Goal: Task Accomplishment & Management: Manage account settings

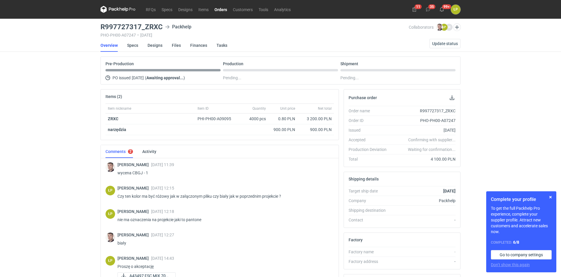
scroll to position [99, 0]
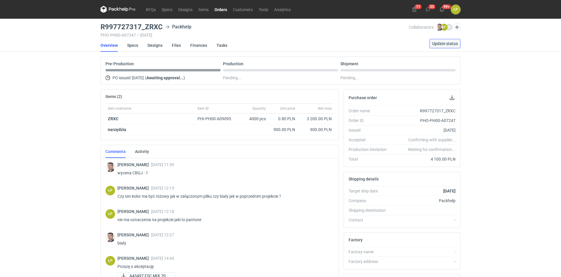
click at [439, 44] on span "Update status" at bounding box center [445, 43] width 26 height 4
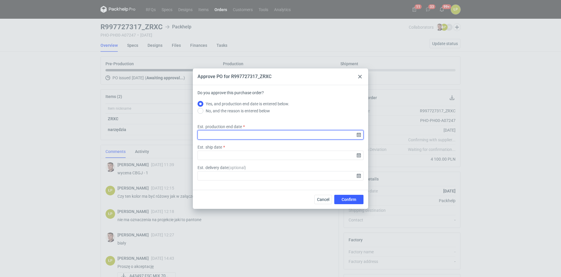
click at [357, 134] on input "Est. production end date" at bounding box center [281, 134] width 166 height 9
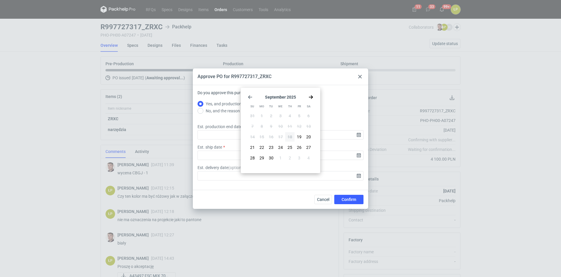
click at [311, 96] on icon "Go forward 1 month" at bounding box center [311, 97] width 5 height 5
click at [287, 126] on button "9" at bounding box center [289, 126] width 9 height 9
type input "2025-10-09"
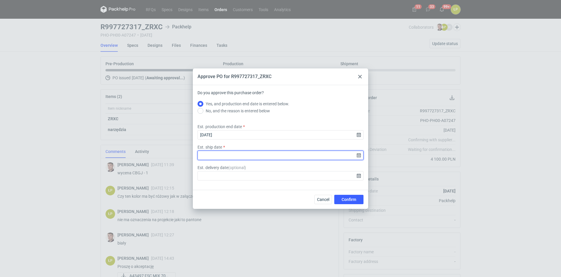
click at [358, 153] on input "Est. ship date" at bounding box center [281, 155] width 166 height 9
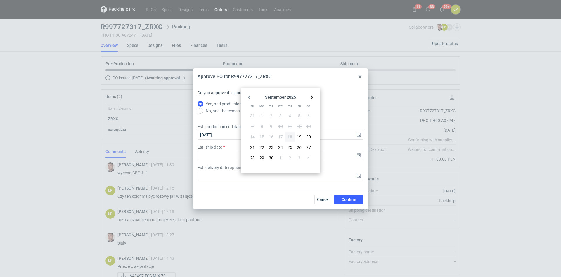
click at [310, 96] on icon "Go forward 1 month" at bounding box center [311, 97] width 5 height 5
click at [297, 126] on span "10" at bounding box center [299, 126] width 5 height 6
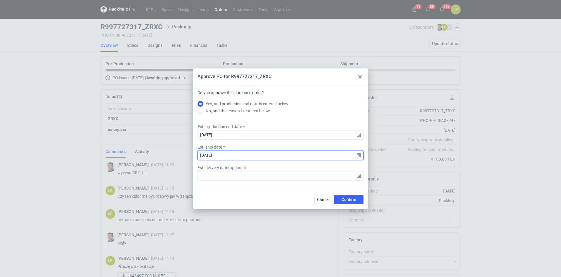
click at [360, 154] on input "2025-10-10" at bounding box center [281, 155] width 166 height 9
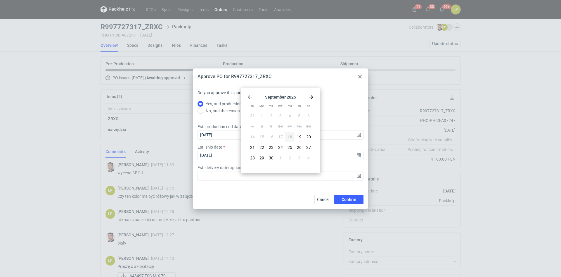
click at [310, 94] on div "September 2025 Su Mo Tu We Th Fr Sa 31 1 2 3 4 5 6 7 8 9 10 11 12 13 14 15 16 1…" at bounding box center [280, 130] width 75 height 81
click at [311, 97] on use "Go forward 1 month" at bounding box center [311, 97] width 4 height 4
click at [293, 126] on button "9" at bounding box center [289, 126] width 9 height 9
type input "2025-10-09"
click at [344, 198] on span "Confirm" at bounding box center [349, 199] width 15 height 4
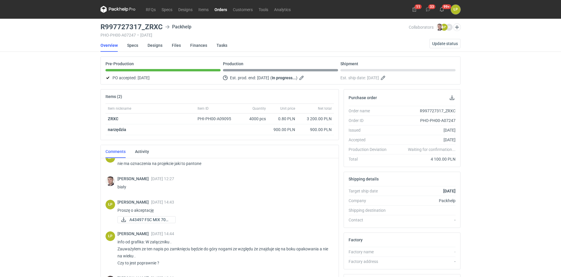
click at [220, 9] on link "Orders" at bounding box center [221, 9] width 18 height 7
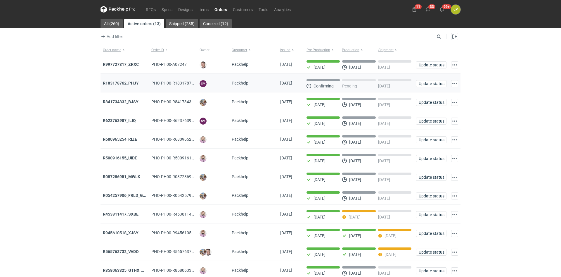
click at [126, 82] on strong "R183178762_PHJY" at bounding box center [121, 83] width 36 height 5
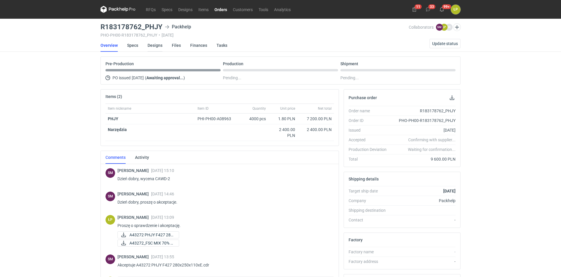
click at [159, 44] on link "Designs" at bounding box center [155, 45] width 15 height 13
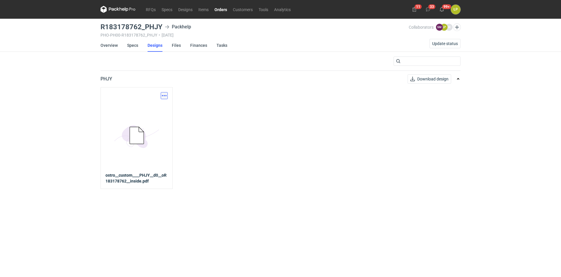
click at [167, 93] on button "button" at bounding box center [164, 95] width 7 height 7
click at [155, 107] on link "Download design part" at bounding box center [139, 108] width 54 height 9
click at [111, 46] on link "Overview" at bounding box center [109, 45] width 17 height 13
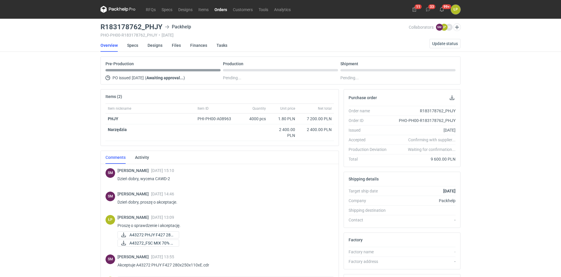
click at [450, 49] on nav "Overview Specs Designs Files Finances Tasks Update status" at bounding box center [281, 45] width 360 height 13
click at [450, 45] on span "Update status" at bounding box center [445, 43] width 26 height 4
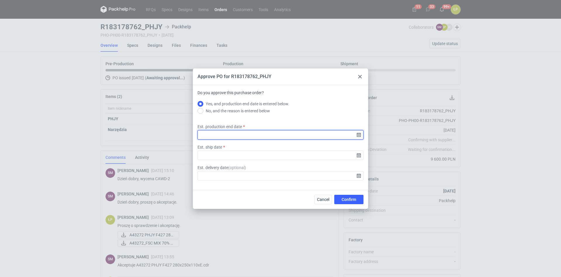
click at [360, 133] on input "Est. production end date" at bounding box center [281, 134] width 166 height 9
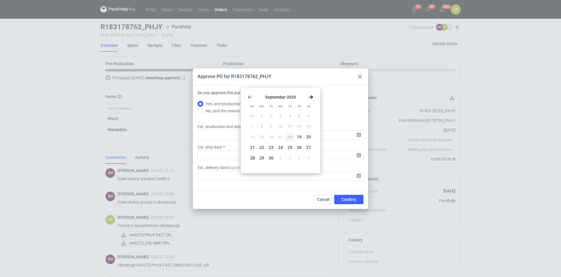
click at [312, 94] on div "September 2025 Su Mo Tu We Th Fr Sa 31 1 2 3 4 5 6 7 8 9 10 11 12 13 14 15 16 1…" at bounding box center [280, 130] width 75 height 81
click at [311, 96] on icon "Go forward 1 month" at bounding box center [311, 97] width 5 height 5
click at [249, 97] on use "Go back 1 month" at bounding box center [250, 97] width 4 height 4
click at [309, 97] on use "Go forward 1 month" at bounding box center [311, 97] width 4 height 4
click at [263, 126] on button "6" at bounding box center [261, 126] width 9 height 9
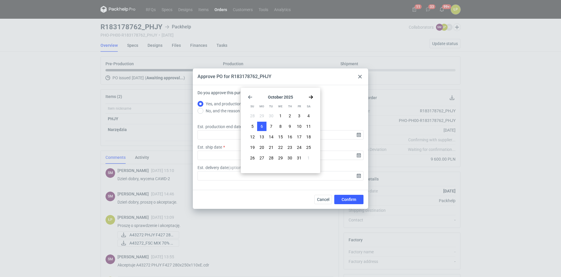
type input "2025-10-06"
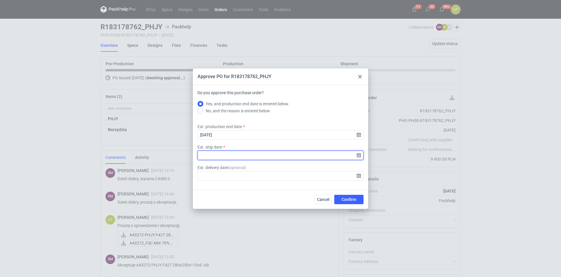
click at [357, 154] on input "Est. ship date" at bounding box center [281, 155] width 166 height 9
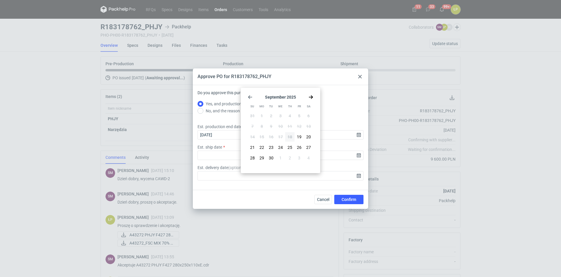
click at [311, 94] on div "September 2025 Su Mo Tu We Th Fr Sa 31 1 2 3 4 5 6 7 8 9 10 11 12 13 14 15 16 1…" at bounding box center [280, 130] width 75 height 81
click at [308, 97] on section "September 2025" at bounding box center [280, 97] width 65 height 5
click at [312, 97] on use "Go forward 1 month" at bounding box center [311, 97] width 4 height 4
click at [265, 127] on button "6" at bounding box center [261, 126] width 9 height 9
type input "2025-10-06"
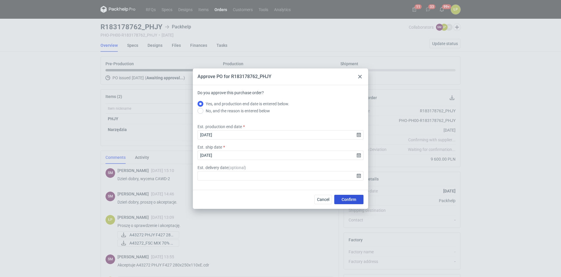
click at [343, 195] on button "Confirm" at bounding box center [348, 199] width 29 height 9
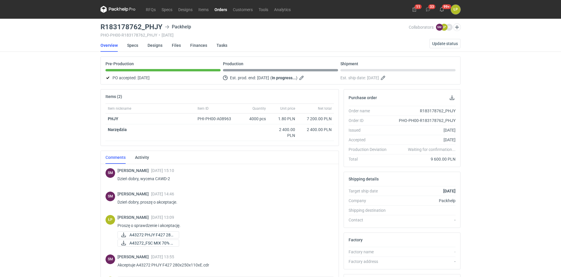
click at [219, 12] on link "Orders" at bounding box center [221, 9] width 18 height 7
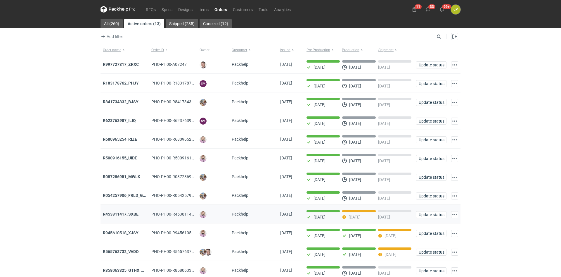
scroll to position [42, 0]
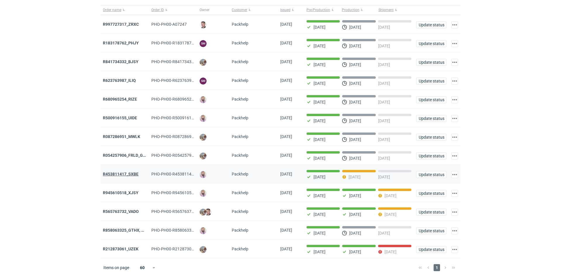
click at [135, 172] on strong "R453811417_SXBE" at bounding box center [121, 174] width 36 height 5
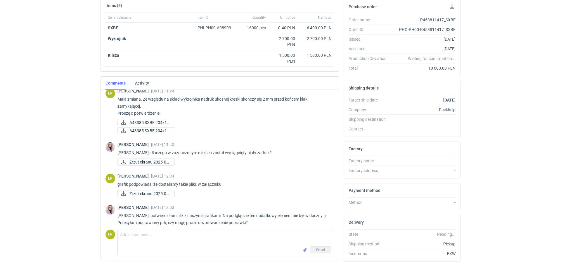
scroll to position [17, 0]
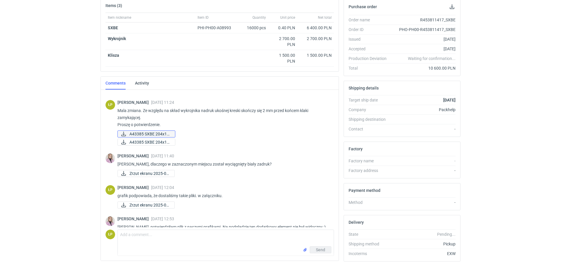
click at [145, 134] on span "A43385 SXBE 204x14..." at bounding box center [149, 134] width 41 height 6
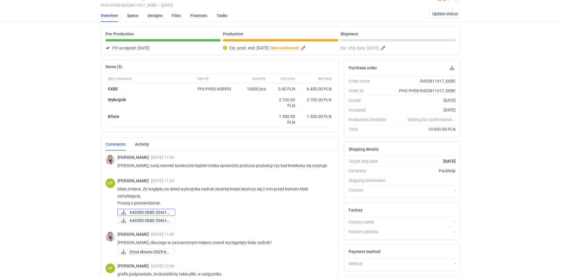
scroll to position [0, 0]
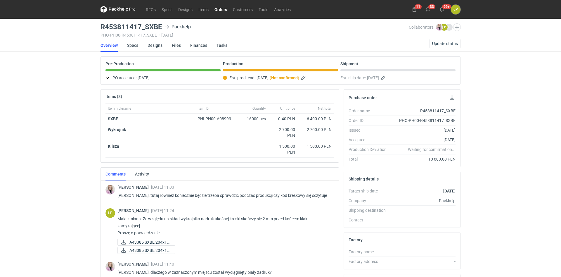
click at [151, 31] on div "R453811417_SXBE Packhelp PHO-PH00-R453811417_SXBE • 03/09/2025" at bounding box center [255, 30] width 308 height 14
click at [151, 27] on h3 "R453811417_SXBE" at bounding box center [132, 26] width 62 height 7
drag, startPoint x: 162, startPoint y: 28, endPoint x: 146, endPoint y: 28, distance: 16.4
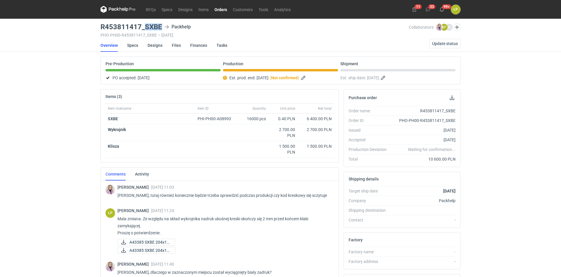
click at [146, 28] on div "R453811417_SXBE Packhelp" at bounding box center [255, 26] width 308 height 7
copy h3 "SXBE"
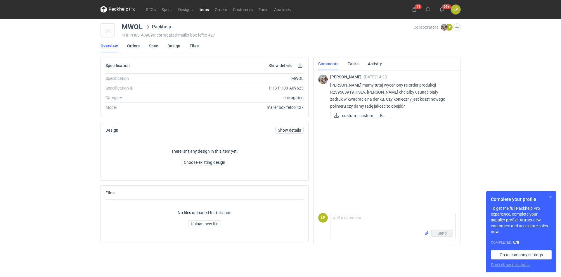
click at [551, 196] on button "button" at bounding box center [550, 196] width 7 height 7
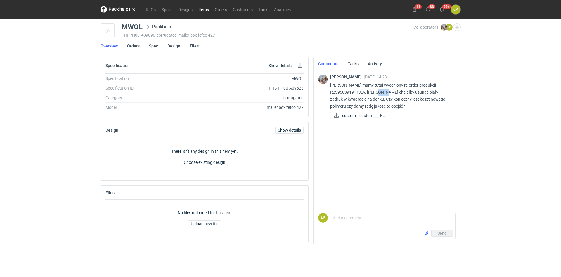
drag, startPoint x: 376, startPoint y: 92, endPoint x: 383, endPoint y: 92, distance: 7.0
click at [383, 92] on p "[PERSON_NAME] mamy tutaj wyceniony re-order produkcji R239503919_KSEV. [PERSON_…" at bounding box center [390, 96] width 121 height 28
click at [379, 216] on textarea "Comment message" at bounding box center [393, 221] width 125 height 16
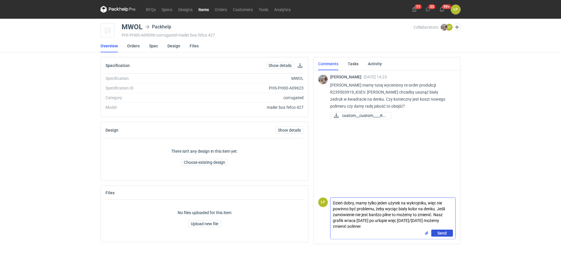
type textarea "Dzień dobry, mamy tylko jeden użytek na wykrojniku, więc nie powinno być proble…"
click at [437, 232] on button "Send" at bounding box center [442, 232] width 22 height 7
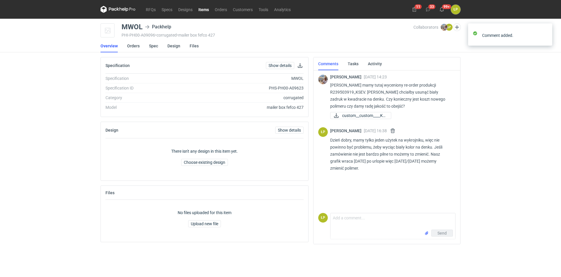
click at [485, 173] on div "RFQs Specs Designs Items Orders Customers Tools Analytics 11 33 99+ ŁP Łukasz P…" at bounding box center [280, 138] width 561 height 277
click at [382, 217] on textarea "Comment message" at bounding box center [393, 221] width 125 height 16
click at [369, 116] on span "custom__custom____KS..." at bounding box center [364, 115] width 44 height 6
click at [375, 223] on textarea "Comment message" at bounding box center [393, 221] width 125 height 16
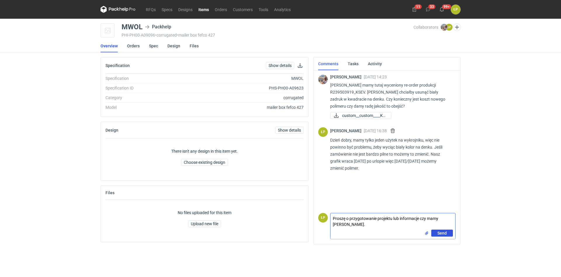
type textarea "Proszę o przygotowanie projektu lub informacje czy mamy sami zmienić."
click at [452, 233] on button "Send" at bounding box center [442, 232] width 22 height 7
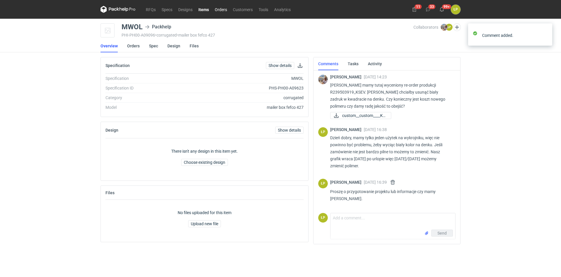
click at [223, 12] on link "Orders" at bounding box center [221, 9] width 18 height 7
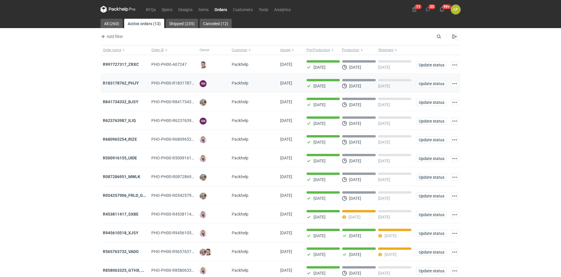
scroll to position [42, 0]
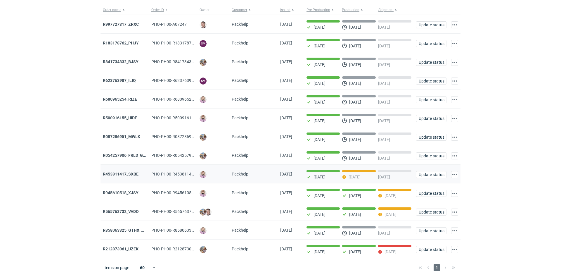
click at [127, 172] on strong "R453811417_SXBE" at bounding box center [121, 174] width 36 height 5
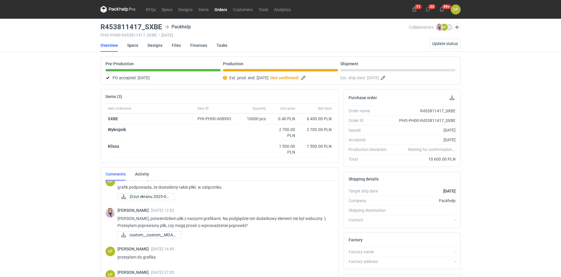
click at [430, 49] on nav "Overview Specs Designs Files Finances Tasks Update status" at bounding box center [281, 45] width 360 height 13
click at [433, 46] on button "Update status" at bounding box center [445, 43] width 31 height 9
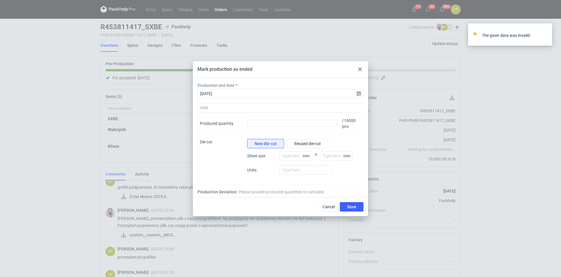
click at [361, 72] on div at bounding box center [360, 69] width 7 height 7
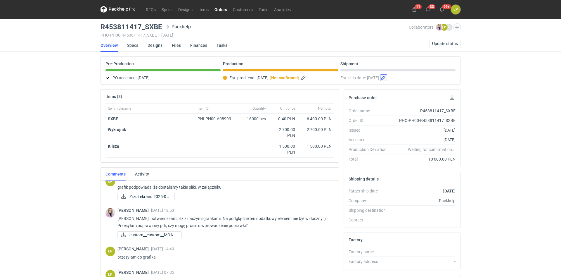
click at [387, 78] on button "button" at bounding box center [383, 77] width 7 height 7
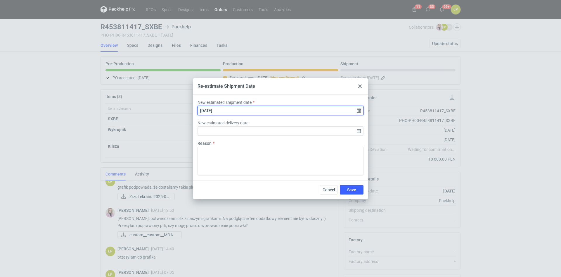
click at [360, 110] on input "2025-09-19" at bounding box center [281, 110] width 166 height 9
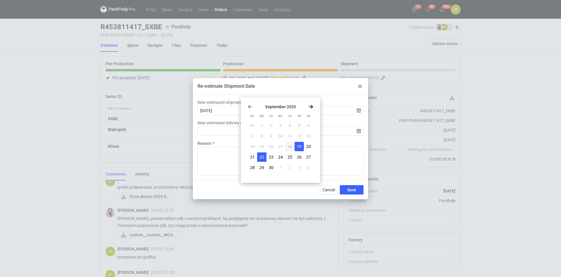
click at [261, 155] on span "22" at bounding box center [262, 157] width 5 height 6
type input "2025-09-22"
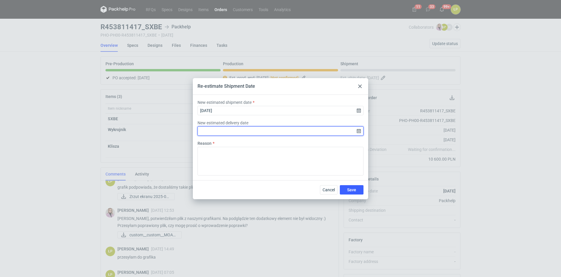
click at [359, 130] on input "New estimated delivery date" at bounding box center [281, 130] width 166 height 9
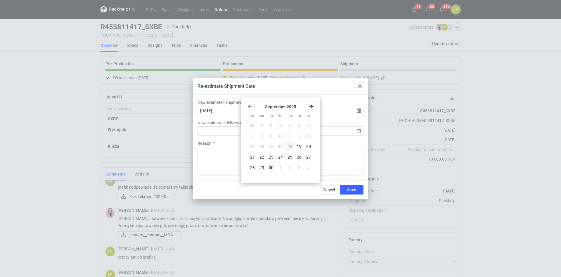
click at [340, 143] on div "Reason" at bounding box center [280, 157] width 171 height 35
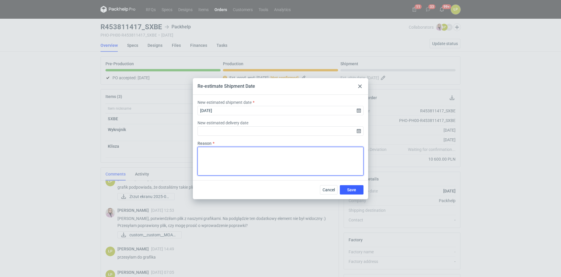
click at [323, 152] on textarea "Reason" at bounding box center [281, 161] width 166 height 29
type textarea "J"
drag, startPoint x: 307, startPoint y: 152, endPoint x: 191, endPoint y: 151, distance: 115.7
click at [198, 151] on textarea "drukarka pracuję na jedną zmianę - mamy opóźnienie." at bounding box center [281, 161] width 166 height 29
type textarea "drukarka pracuję na jedną zmianę - mamy opóźnienie."
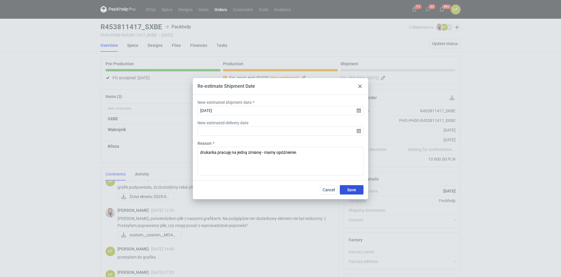
click at [357, 189] on button "Save" at bounding box center [352, 189] width 24 height 9
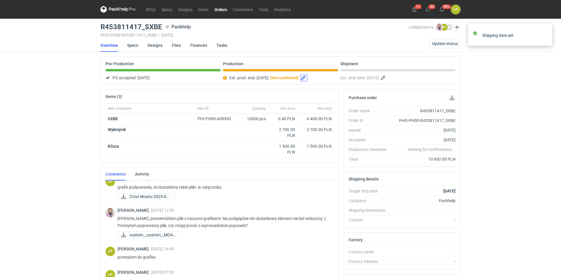
click at [307, 77] on button "button" at bounding box center [303, 77] width 7 height 7
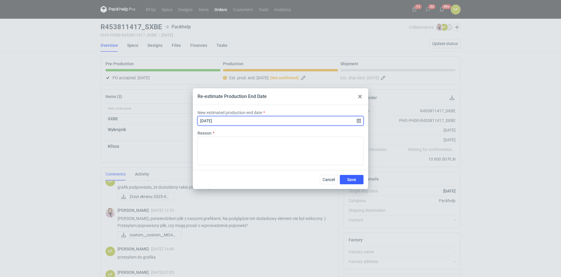
click at [358, 121] on input "2025-09-19" at bounding box center [281, 120] width 166 height 9
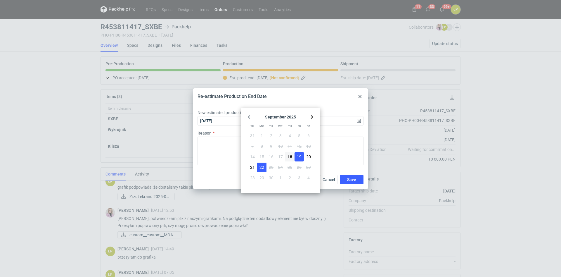
click at [262, 165] on span "22" at bounding box center [262, 167] width 5 height 6
type input "2025-09-22"
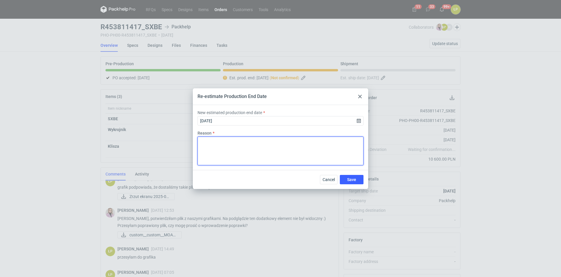
click at [264, 148] on textarea "Reason" at bounding box center [281, 150] width 166 height 29
paste textarea "drukarka pracuję na jedną zmianę - mamy opóźnienie."
type textarea "drukarka pracuję na jedną zmianę - mamy opóźnienie."
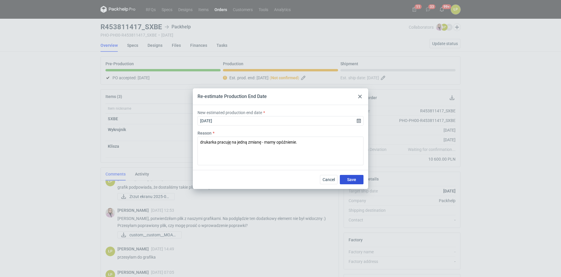
click at [346, 179] on button "Save" at bounding box center [352, 179] width 24 height 9
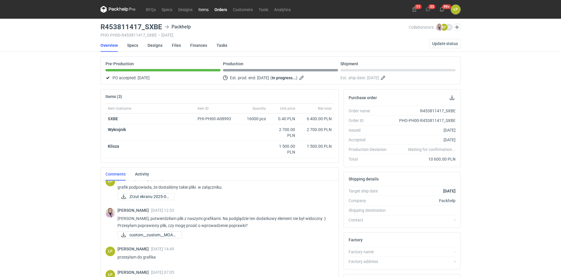
click at [207, 10] on link "Items" at bounding box center [204, 9] width 16 height 7
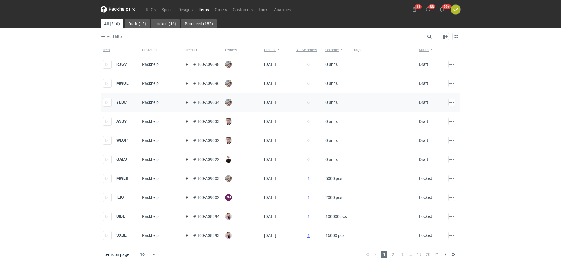
click at [123, 102] on strong "YLBC" at bounding box center [121, 102] width 10 height 5
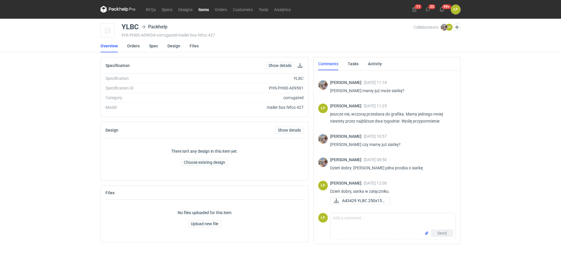
scroll to position [186, 0]
click at [364, 201] on span "A43429 YLBC 250x150..." at bounding box center [363, 200] width 43 height 6
